Goal: Navigation & Orientation: Go to known website

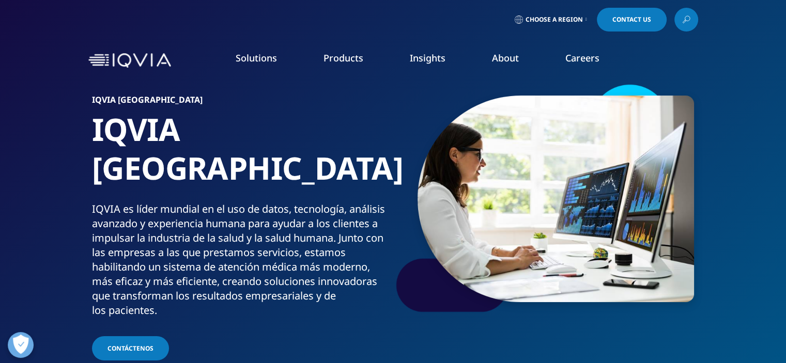
click at [101, 58] on img at bounding box center [129, 60] width 83 height 15
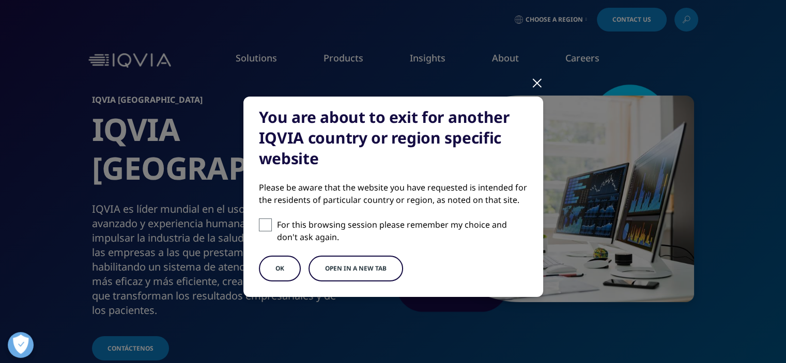
click at [287, 271] on button "OK" at bounding box center [280, 269] width 42 height 26
